Goal: Task Accomplishment & Management: Manage account settings

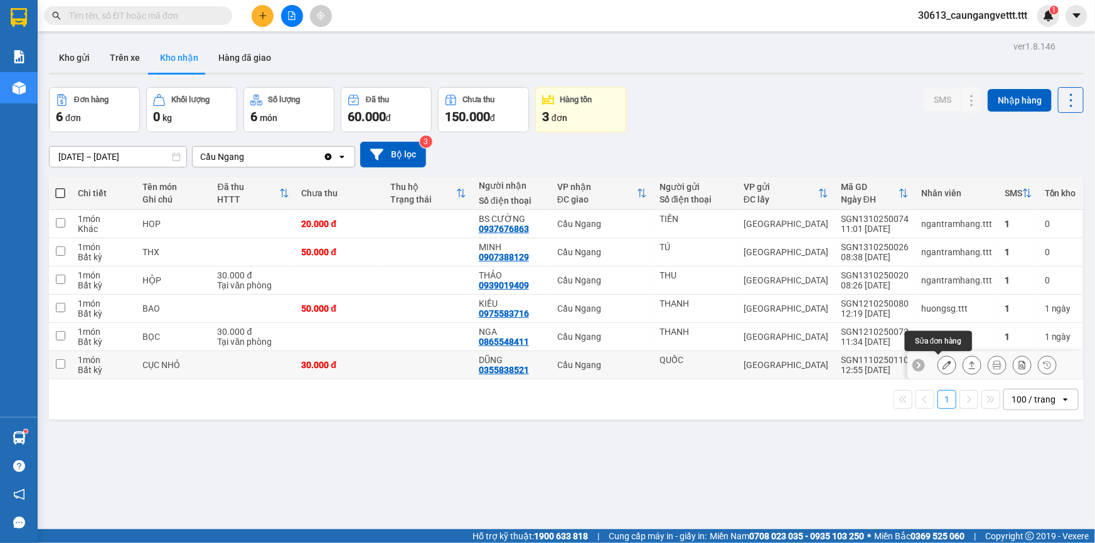
click at [943, 364] on icon at bounding box center [947, 365] width 9 height 9
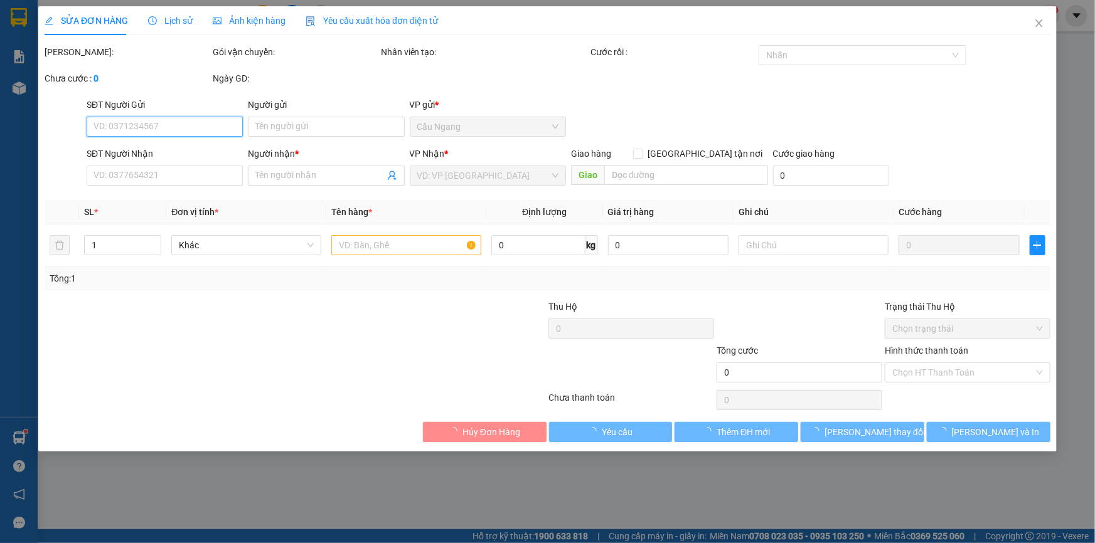
type input "QUỐC"
type input "0355838521"
type input "DŨNG"
type input "30.000"
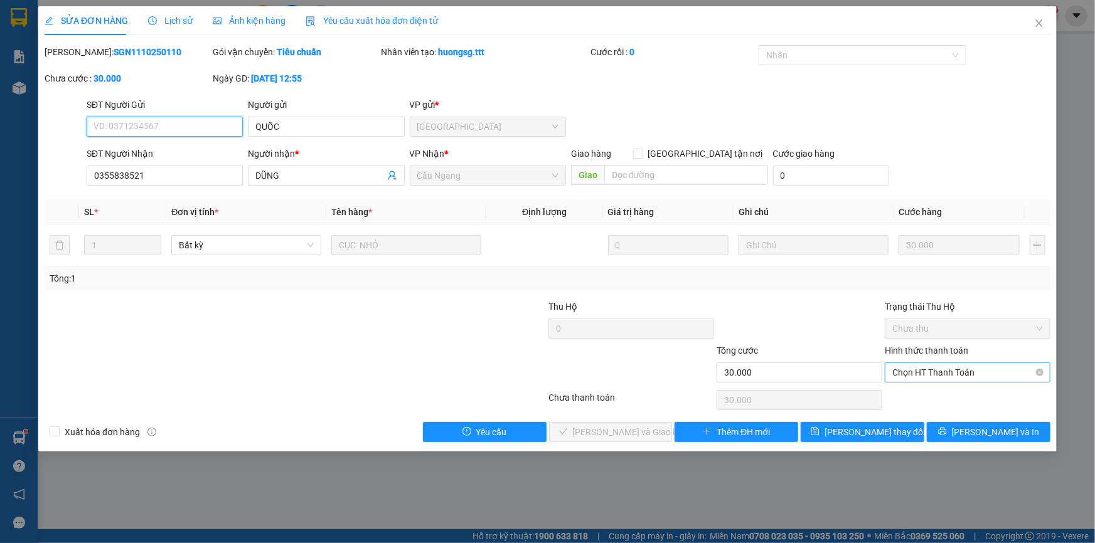
click at [944, 372] on span "Chọn HT Thanh Toán" at bounding box center [967, 372] width 151 height 19
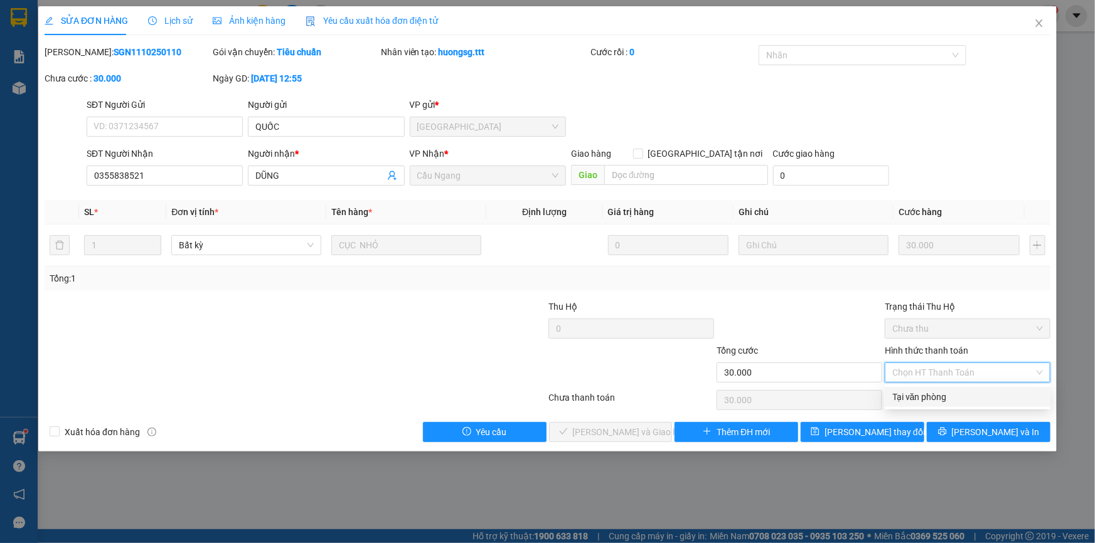
click at [941, 395] on div "Tại văn phòng" at bounding box center [967, 397] width 151 height 14
type input "0"
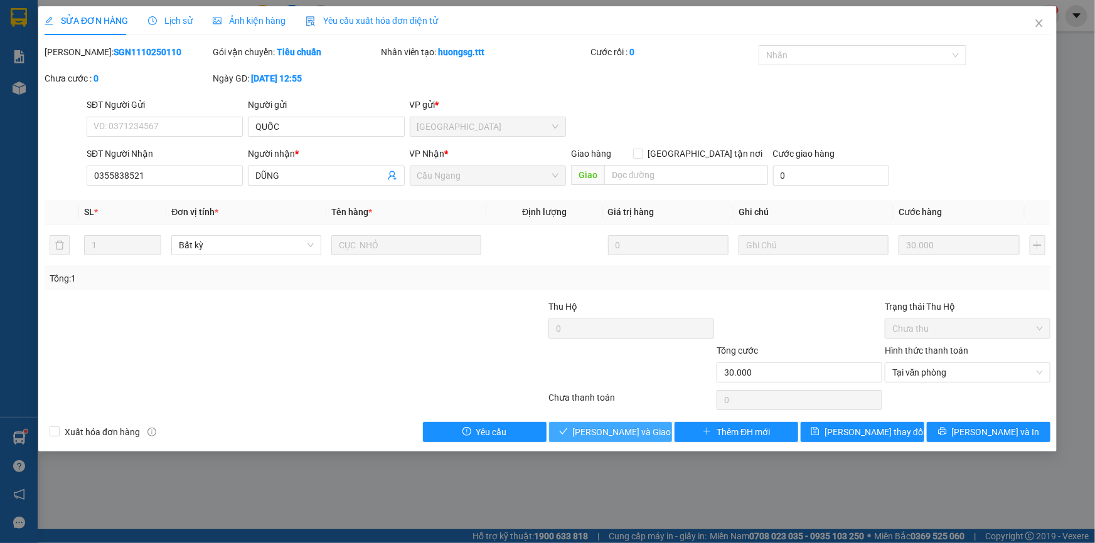
click at [617, 434] on span "[PERSON_NAME] và Giao hàng" at bounding box center [633, 432] width 120 height 14
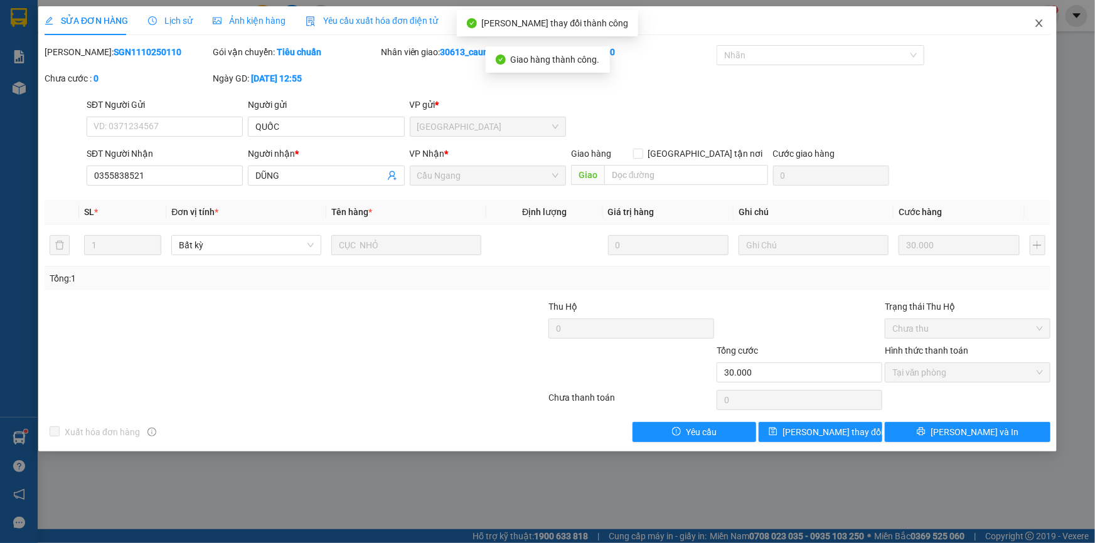
click at [1039, 21] on icon "close" at bounding box center [1039, 23] width 10 height 10
